Goal: Information Seeking & Learning: Learn about a topic

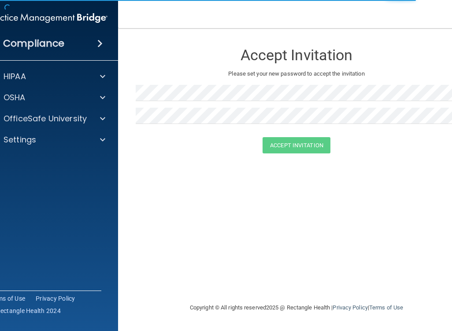
click at [81, 21] on img at bounding box center [48, 18] width 120 height 18
click at [90, 50] on div "Compliance" at bounding box center [47, 43] width 141 height 19
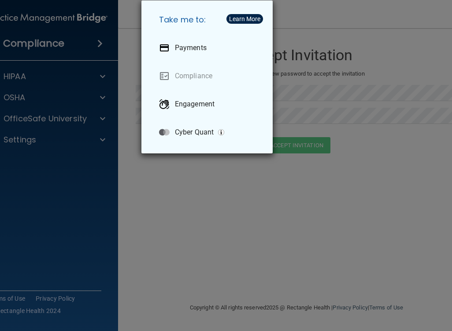
click at [382, 41] on div "Take me to: Payments Compliance Engagement Cyber Quant" at bounding box center [226, 165] width 452 height 331
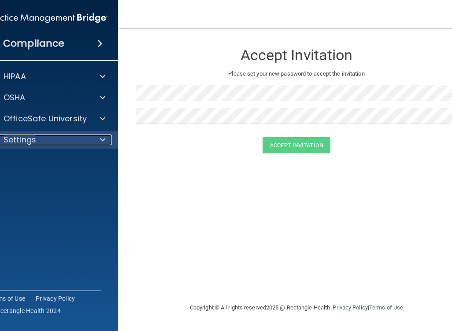
click at [14, 135] on p "Settings" at bounding box center [20, 140] width 33 height 11
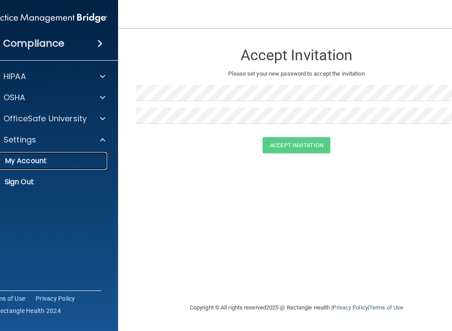
click at [37, 165] on p "My Account" at bounding box center [43, 161] width 120 height 9
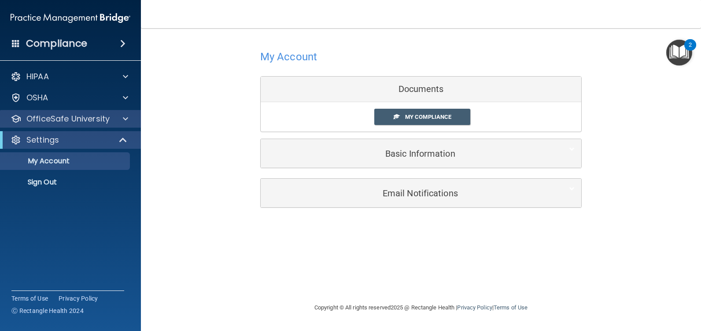
click at [81, 113] on div "OfficeSafe University" at bounding box center [70, 119] width 141 height 18
click at [120, 116] on div at bounding box center [124, 119] width 22 height 11
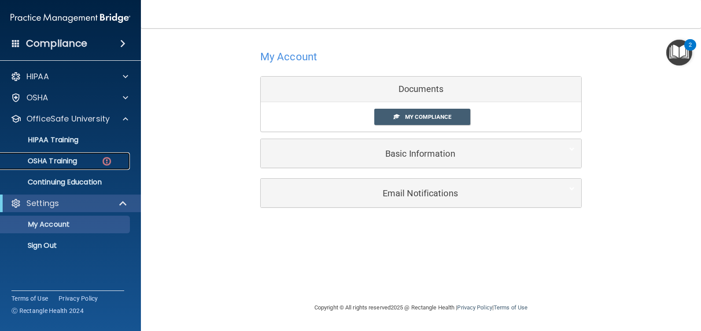
click at [103, 158] on img at bounding box center [106, 161] width 11 height 11
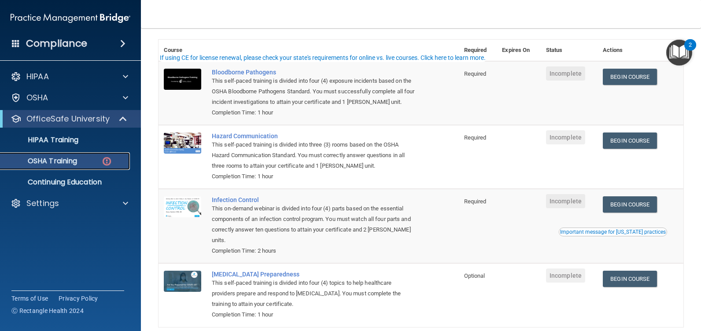
scroll to position [18, 0]
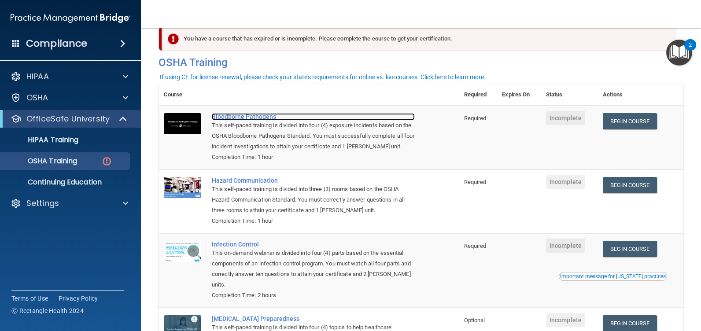
click at [251, 117] on div "Bloodborne Pathogens" at bounding box center [313, 116] width 203 height 7
click at [451, 118] on link "Begin Course" at bounding box center [629, 121] width 54 height 16
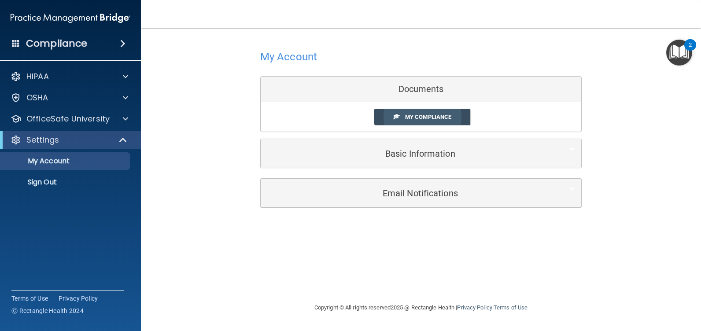
click at [438, 119] on span "My Compliance" at bounding box center [428, 117] width 46 height 7
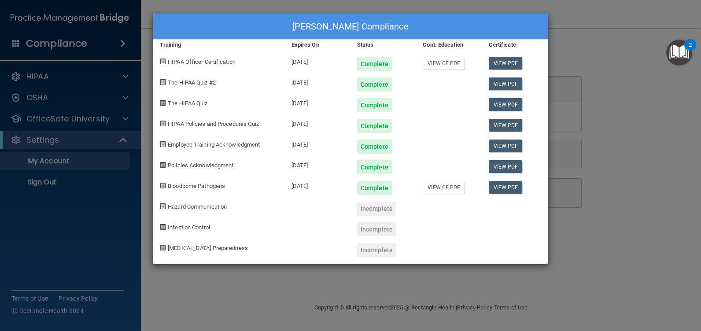
click at [616, 90] on div "Paxton Huffman's Compliance Training Expires On Status Cont. Education Certific…" at bounding box center [350, 165] width 701 height 331
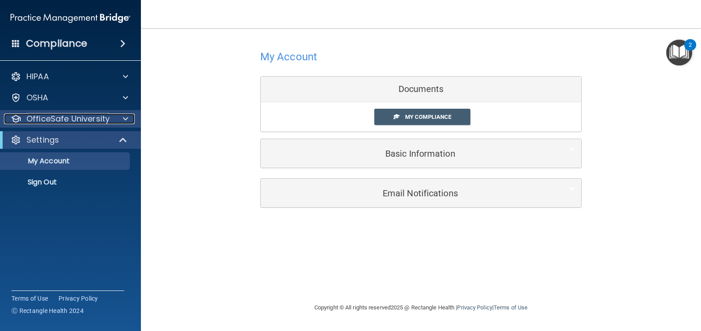
click at [52, 117] on p "OfficeSafe University" at bounding box center [67, 119] width 83 height 11
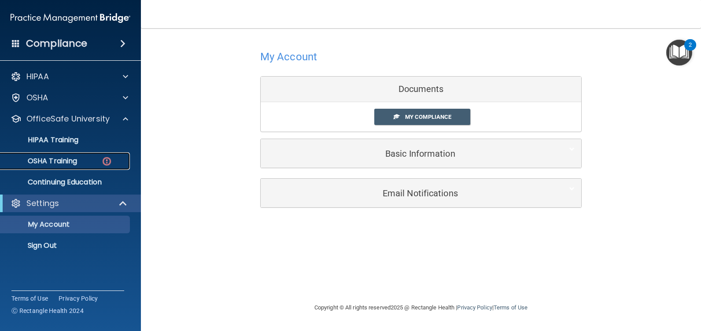
click at [77, 162] on p "OSHA Training" at bounding box center [41, 161] width 71 height 9
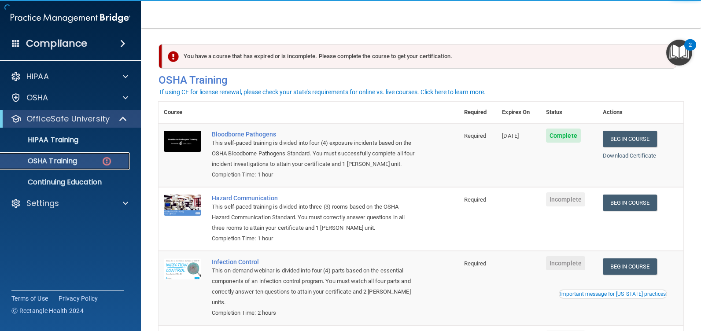
scroll to position [44, 0]
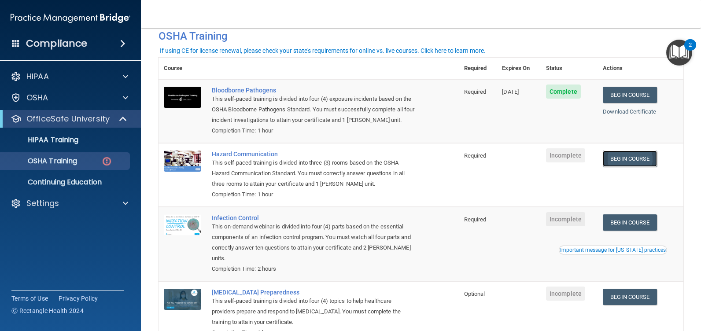
click at [625, 161] on link "Begin Course" at bounding box center [629, 159] width 54 height 16
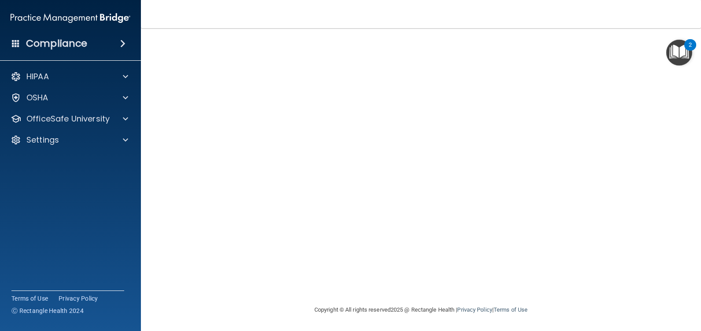
scroll to position [22, 0]
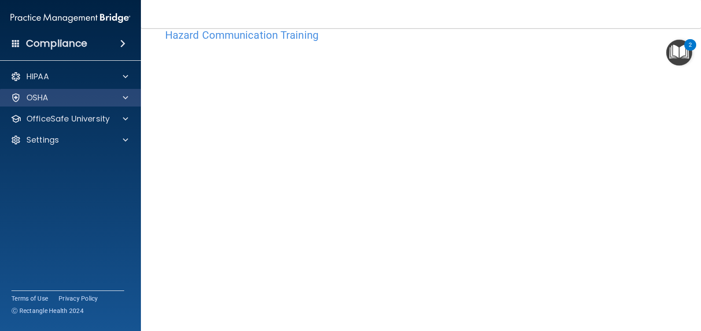
click at [67, 92] on div "OSHA" at bounding box center [70, 98] width 141 height 18
click at [122, 93] on div at bounding box center [124, 97] width 22 height 11
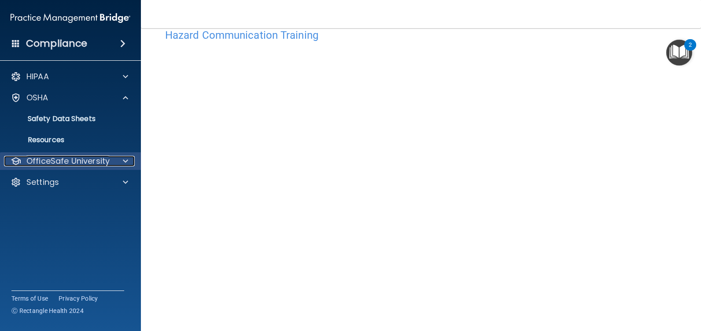
click at [93, 158] on p "OfficeSafe University" at bounding box center [67, 161] width 83 height 11
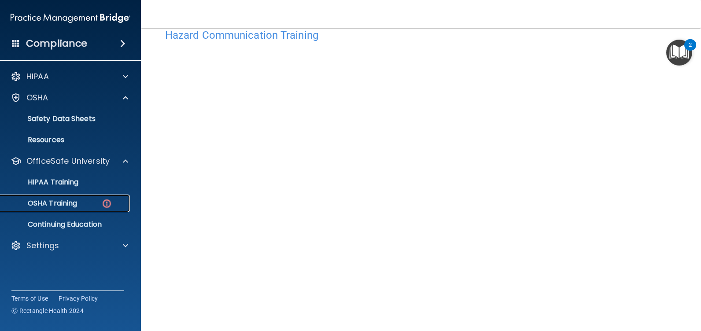
click at [90, 202] on div "OSHA Training" at bounding box center [66, 203] width 120 height 9
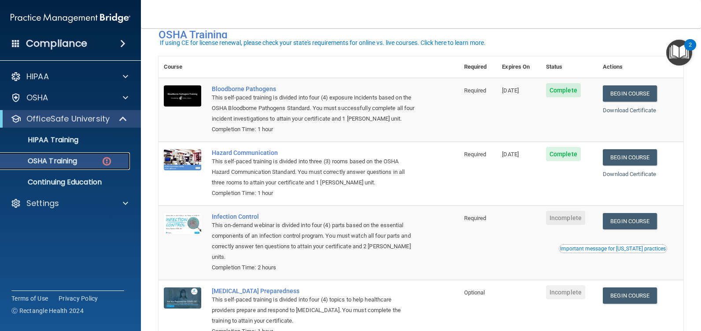
scroll to position [66, 0]
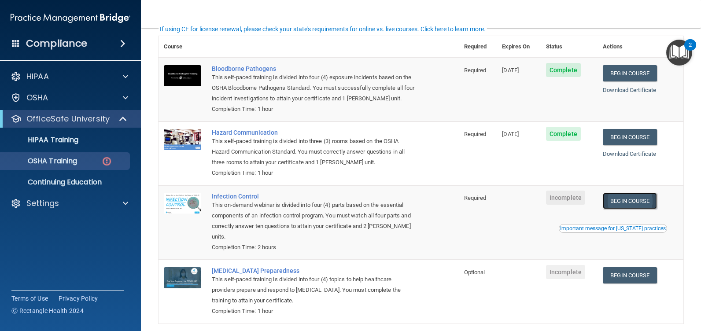
click at [627, 197] on link "Begin Course" at bounding box center [629, 201] width 54 height 16
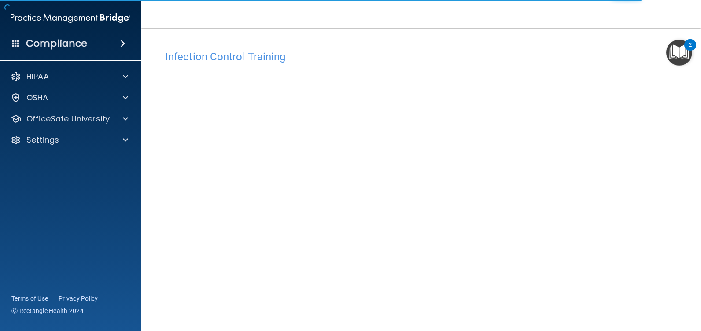
scroll to position [44, 0]
